Goal: Book appointment/travel/reservation

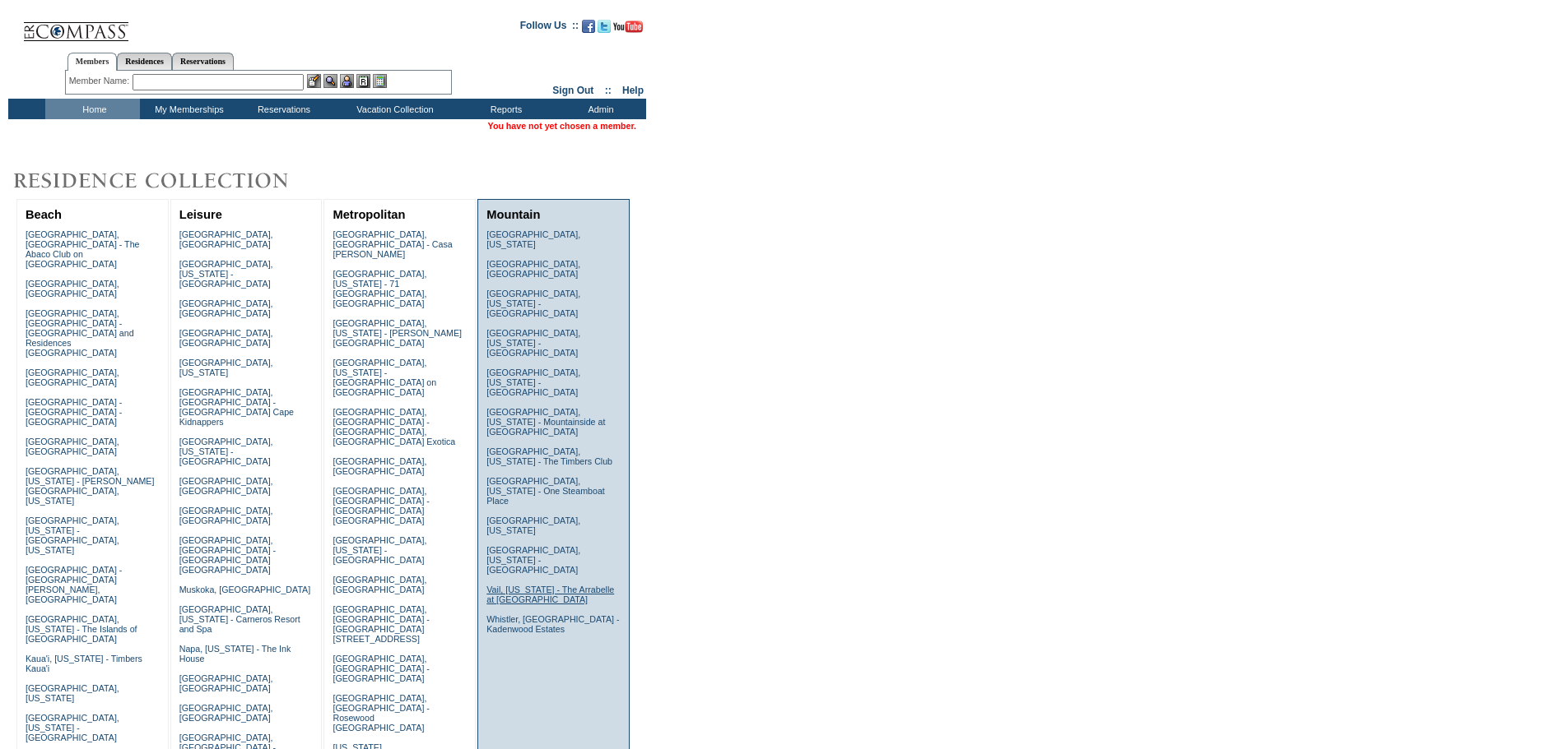
click at [524, 585] on link "Vail, [US_STATE] - The Arrabelle at [GEOGRAPHIC_DATA]" at bounding box center [550, 594] width 127 height 19
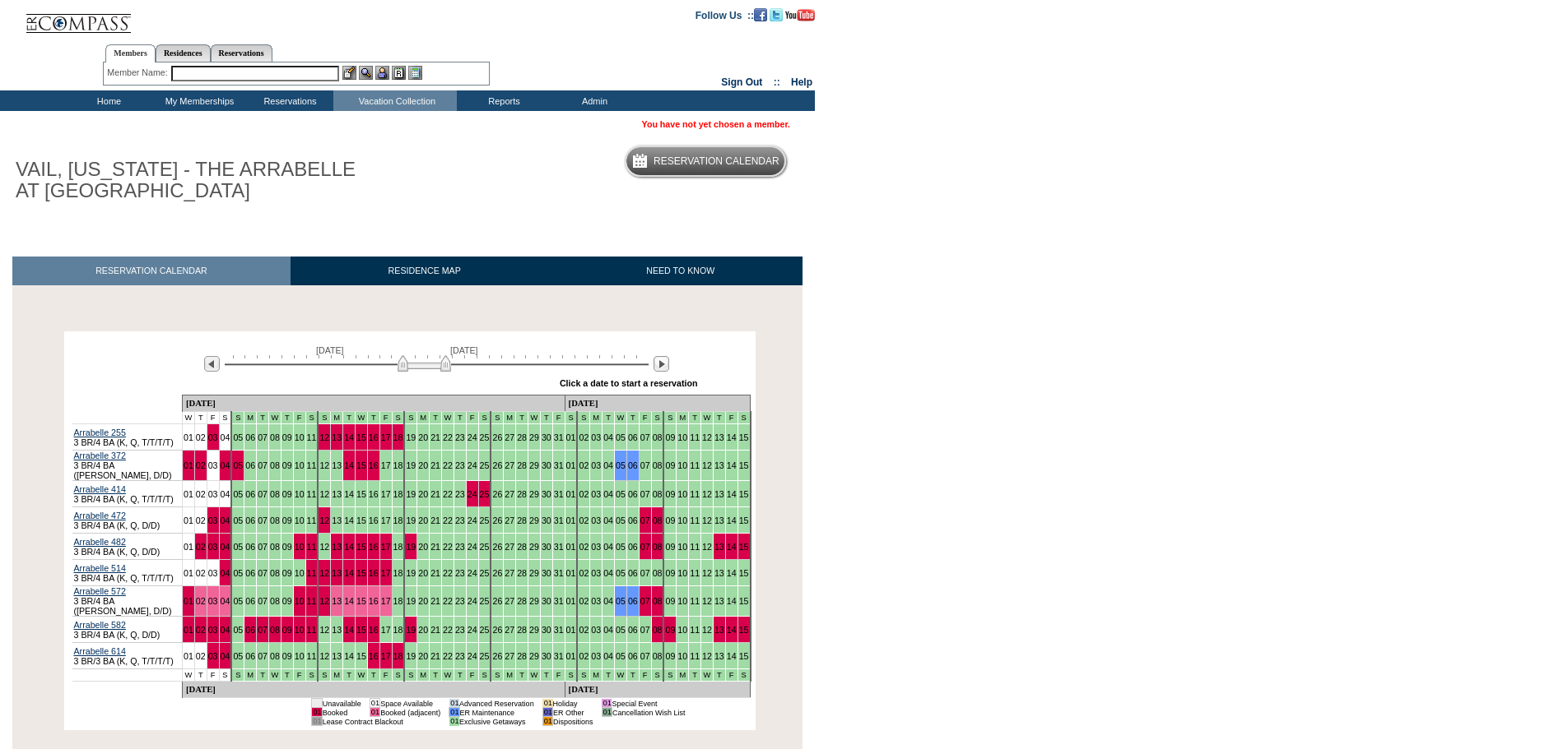
drag, startPoint x: 371, startPoint y: 367, endPoint x: 416, endPoint y: 368, distance: 45.0
click at [416, 368] on img at bounding box center [424, 364] width 53 height 17
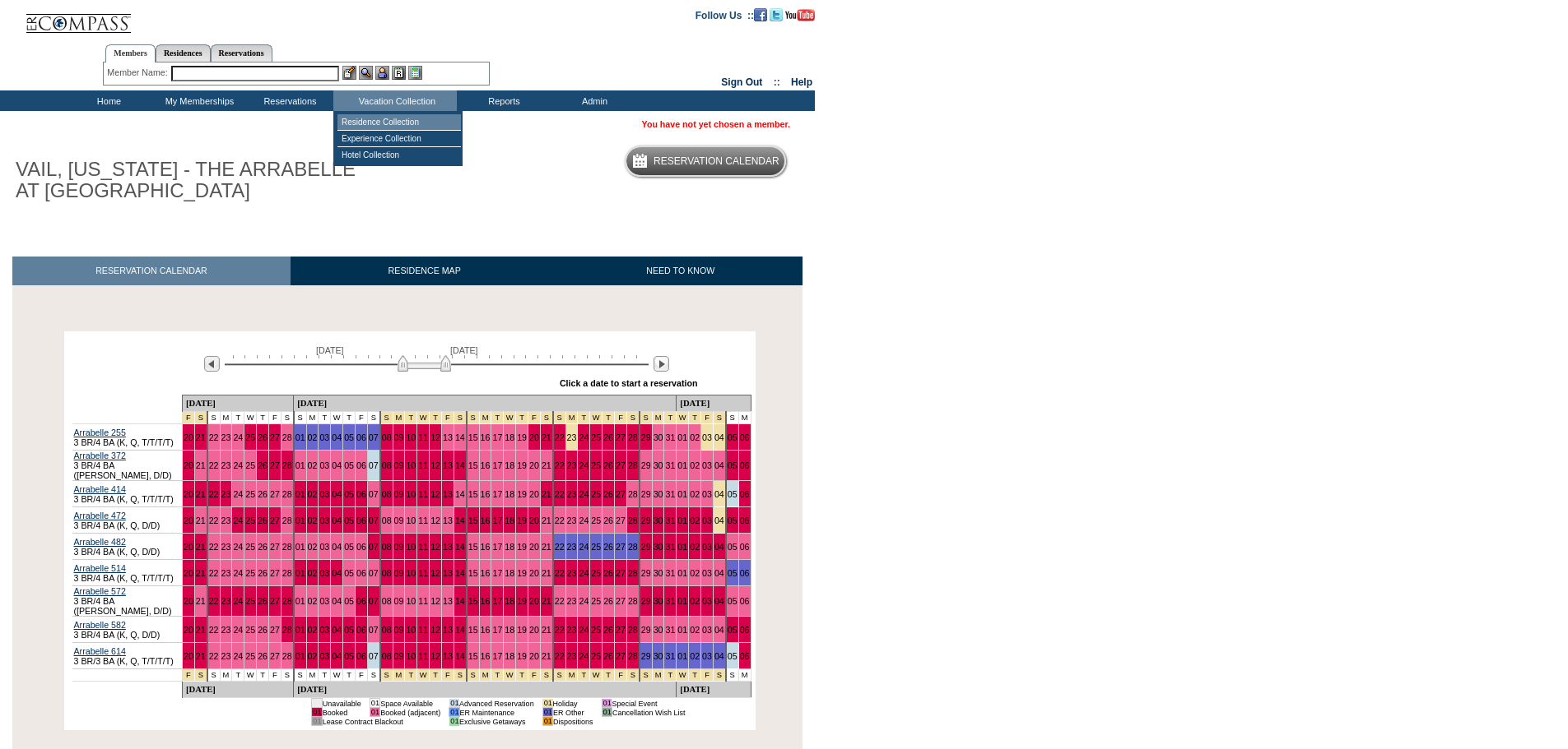
click at [410, 123] on td "Residence Collection" at bounding box center [399, 123] width 123 height 17
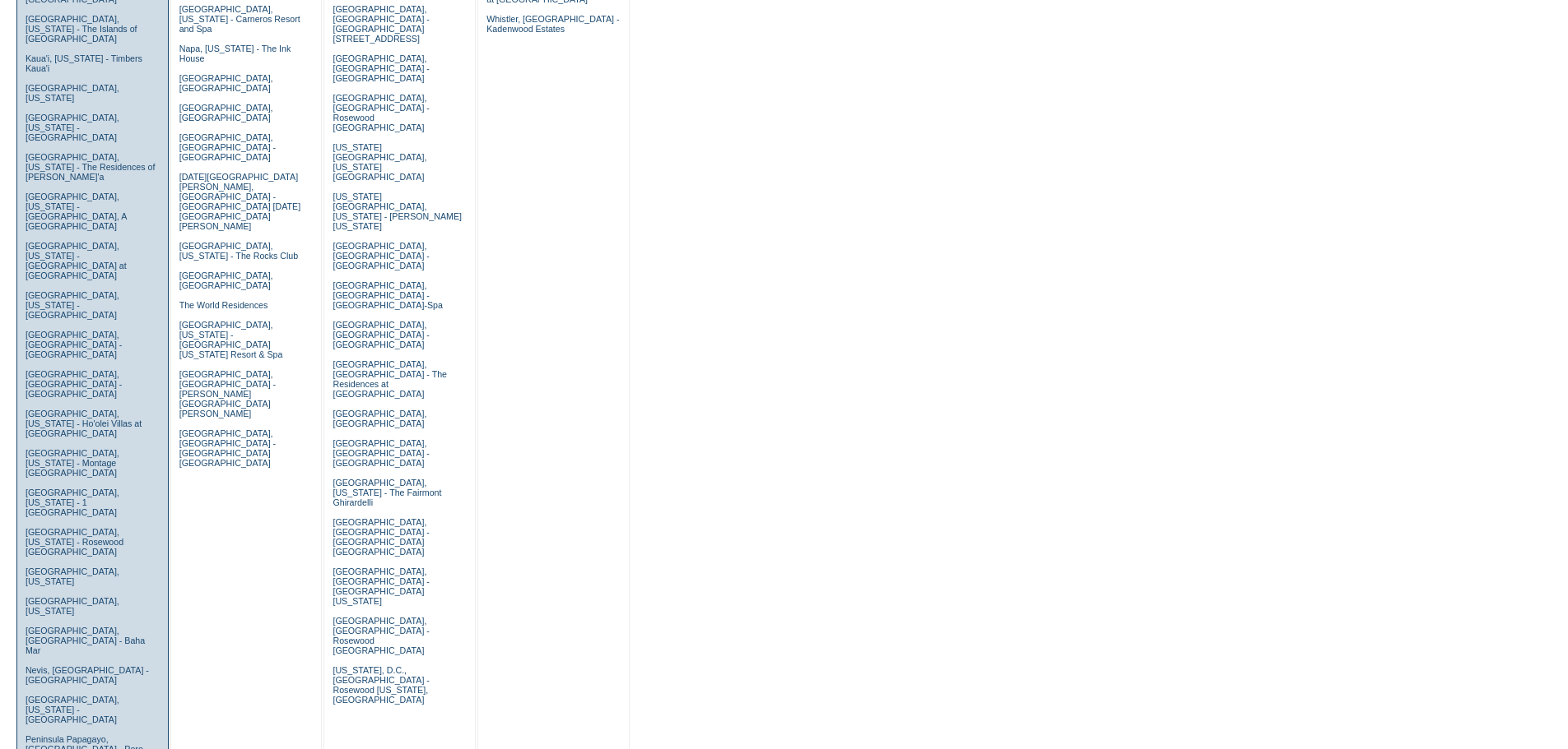
scroll to position [822, 0]
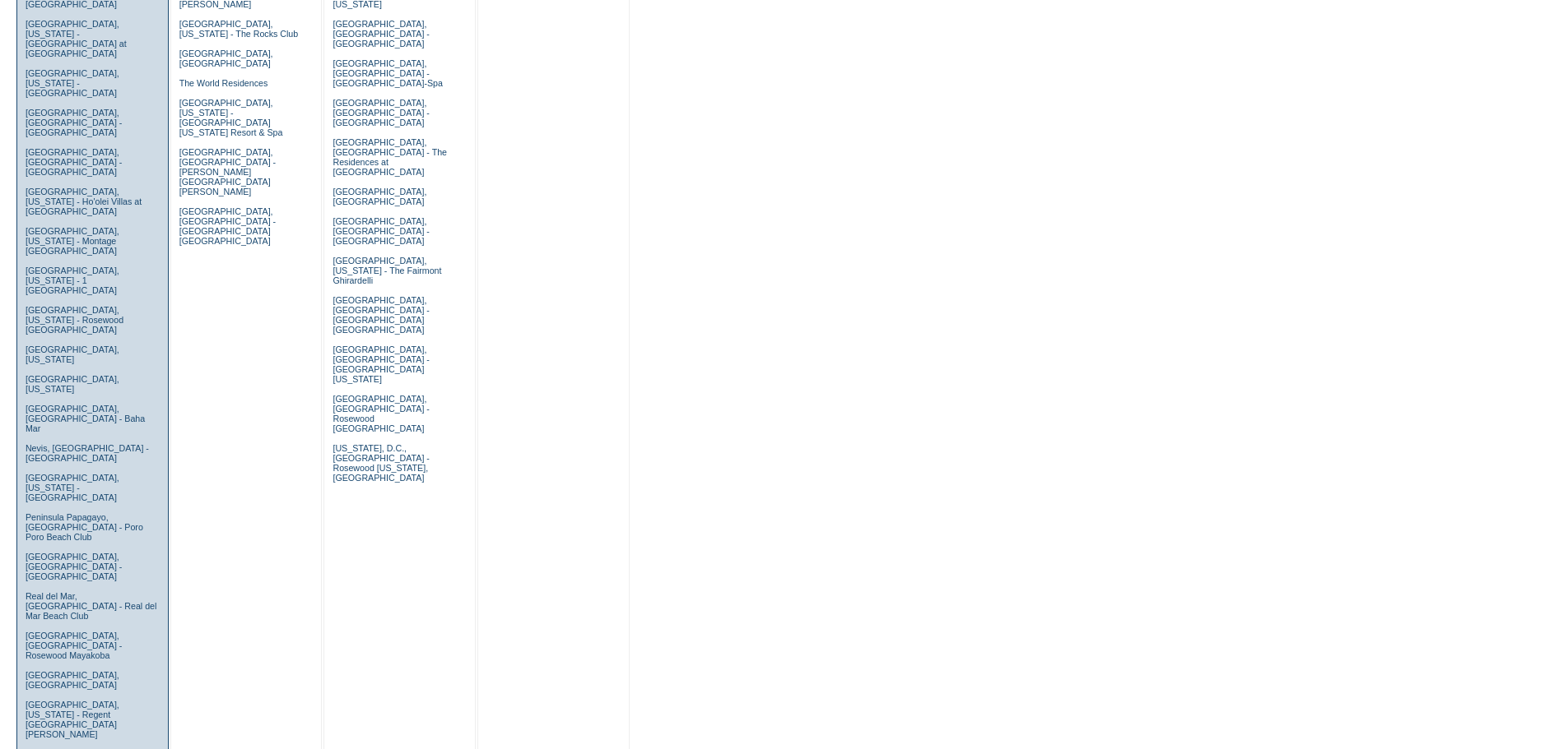
click at [79, 748] on link "[GEOGRAPHIC_DATA], [US_STATE] - The Cloister" at bounding box center [77, 758] width 104 height 19
